Goal: Information Seeking & Learning: Learn about a topic

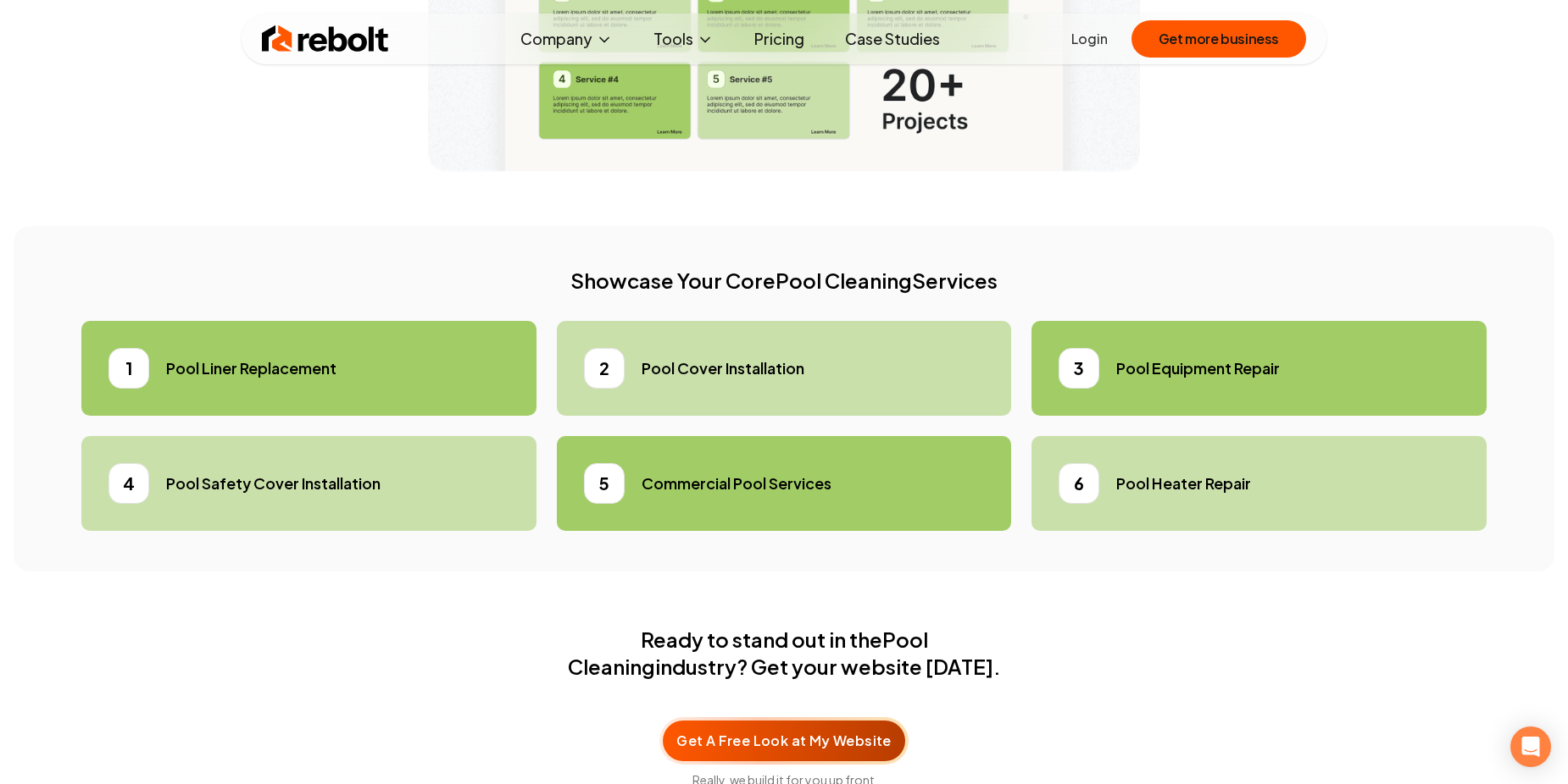
scroll to position [5049, 0]
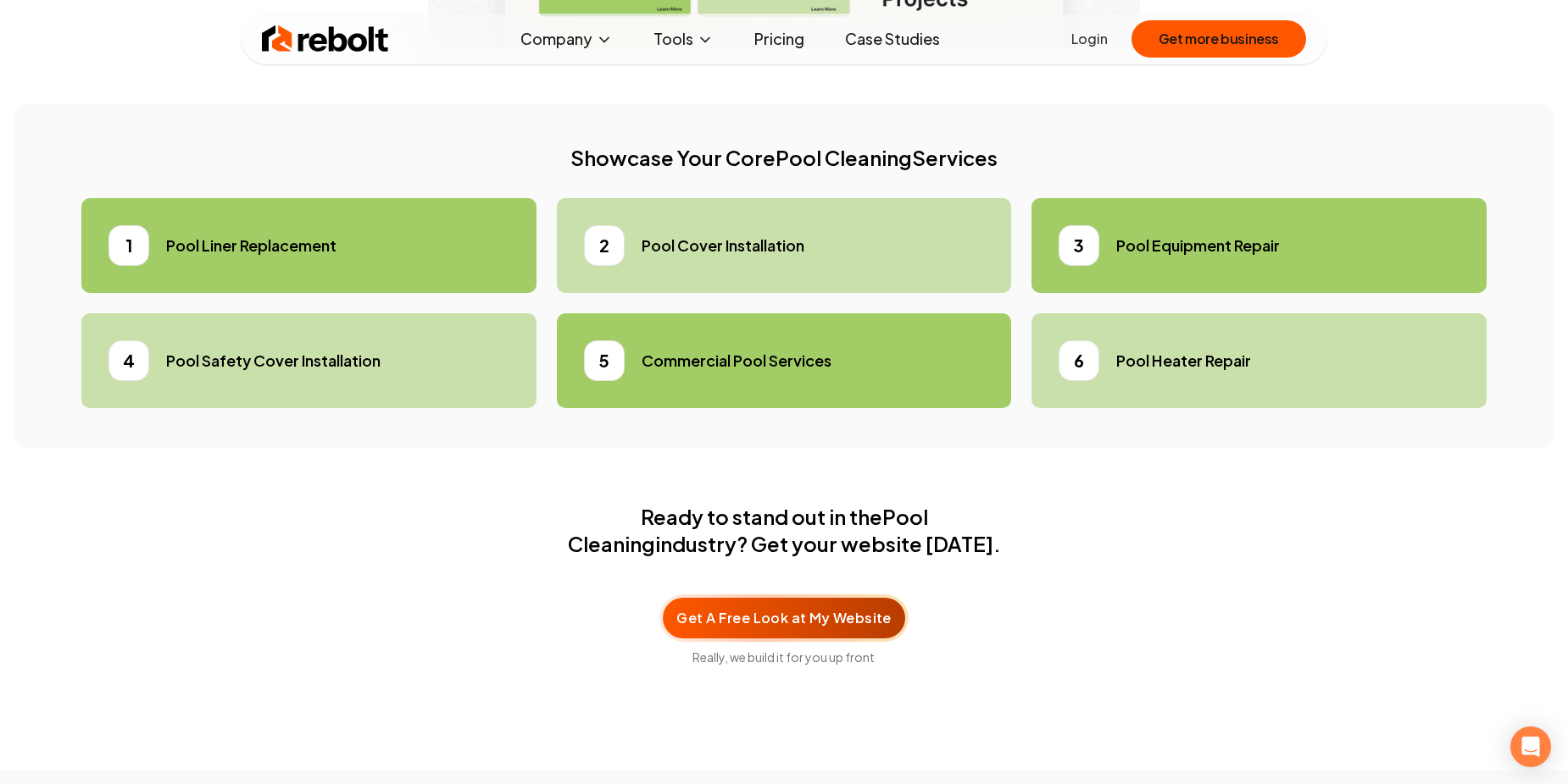
click at [581, 38] on button "Company" at bounding box center [567, 39] width 120 height 34
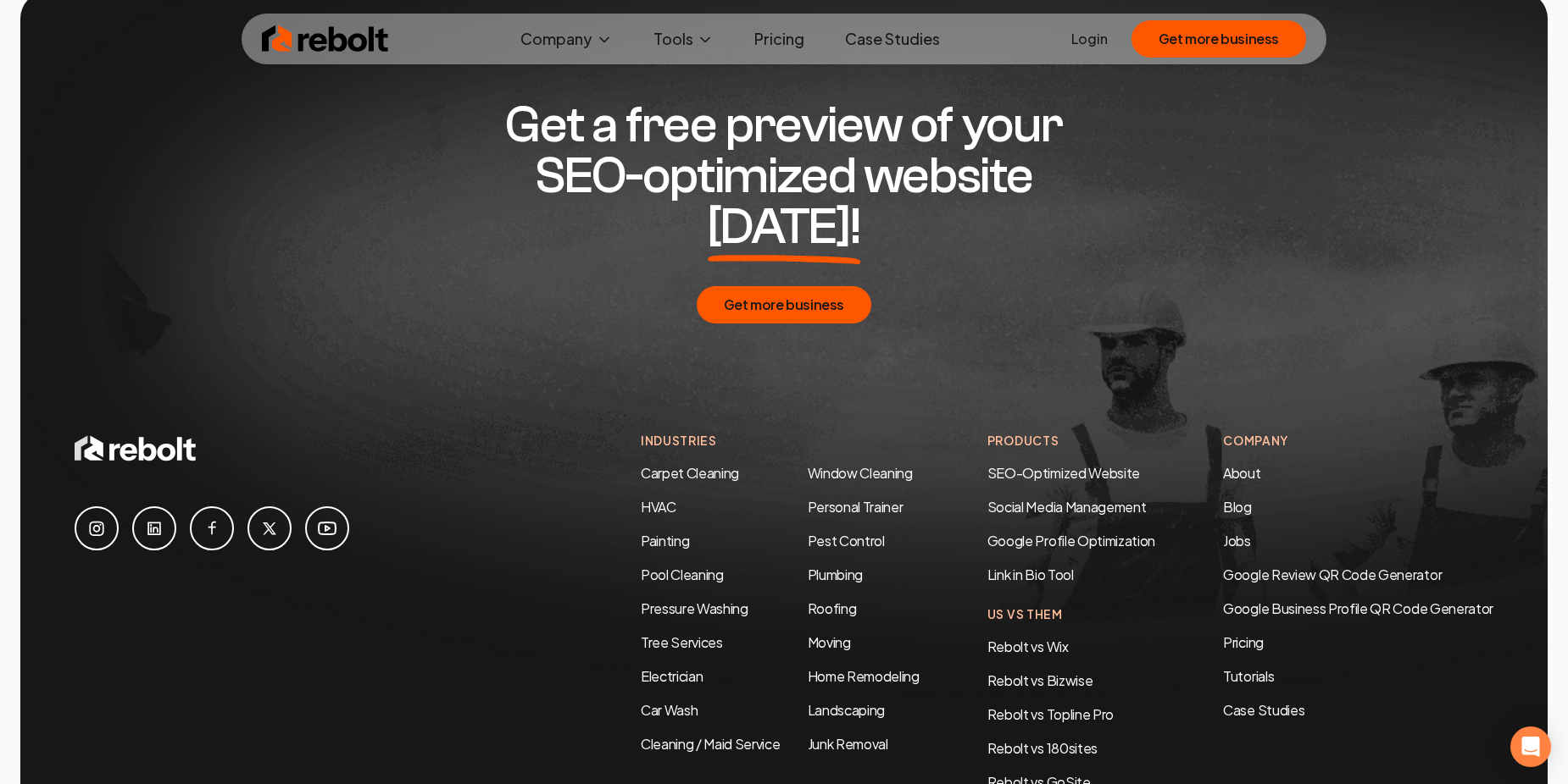
scroll to position [8048, 0]
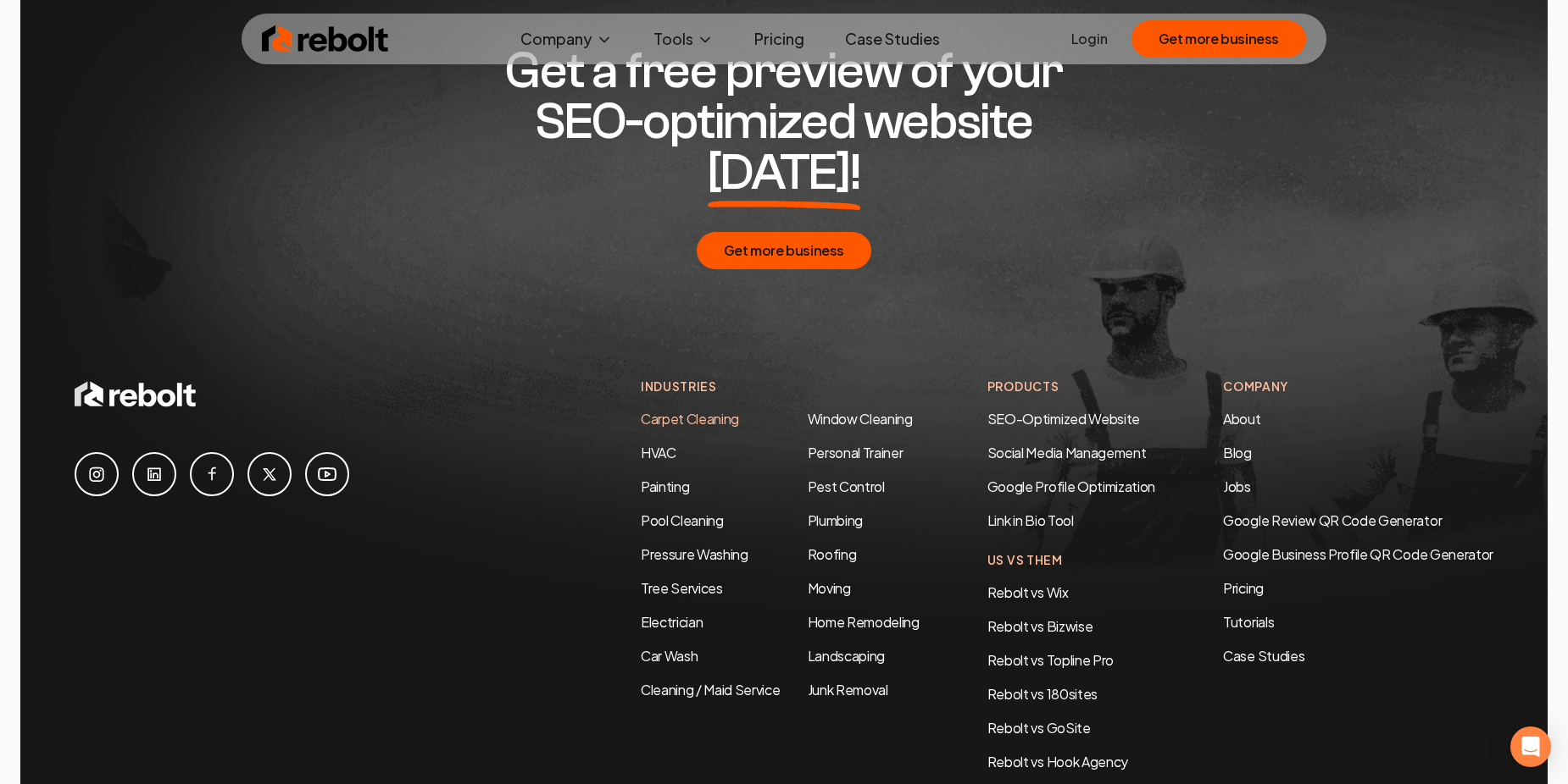
click at [695, 410] on link "Carpet Cleaning" at bounding box center [690, 419] width 99 height 17
